Goal: Task Accomplishment & Management: Manage account settings

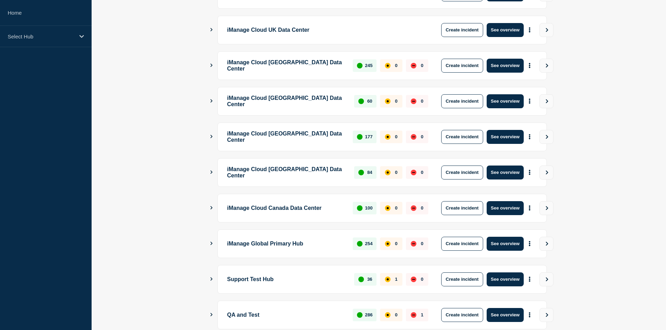
scroll to position [165, 0]
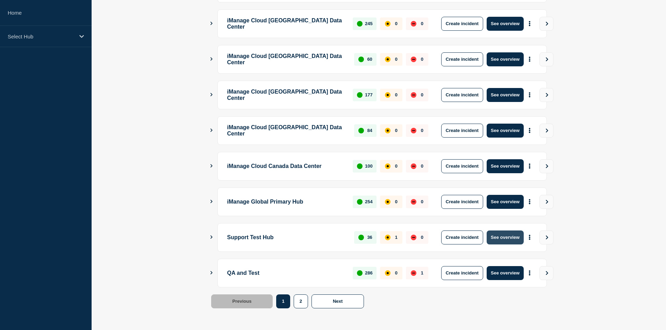
click at [511, 234] on button "See overview" at bounding box center [505, 238] width 37 height 14
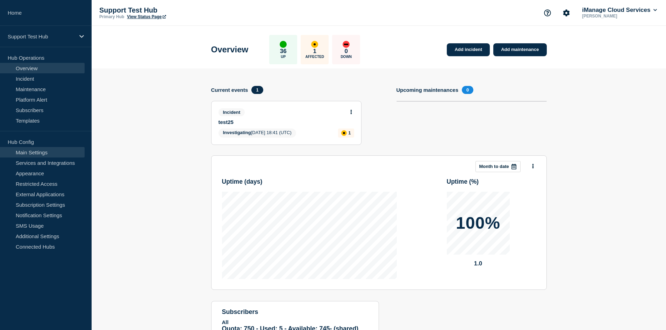
click at [49, 152] on link "Main Settings" at bounding box center [42, 152] width 85 height 10
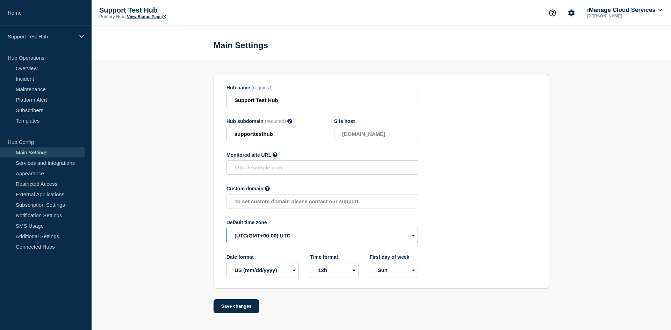
click at [310, 236] on select "(SDT/GMT-11:00) American Samoa (SST/GMT-11:00) International Date Line West (SS…" at bounding box center [323, 235] width 192 height 15
select select "Pacific/Honolulu"
click at [227, 230] on select "(SDT/GMT-11:00) American Samoa (SST/GMT-11:00) International Date Line West (SS…" at bounding box center [323, 235] width 192 height 15
click at [253, 305] on button "Save changes" at bounding box center [237, 307] width 46 height 14
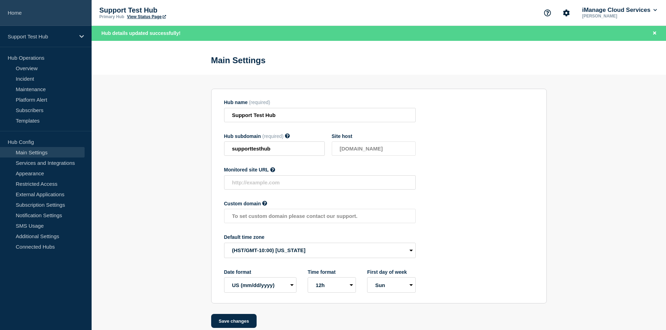
click at [59, 8] on link "Home" at bounding box center [46, 13] width 92 height 26
